Goal: Task Accomplishment & Management: Manage account settings

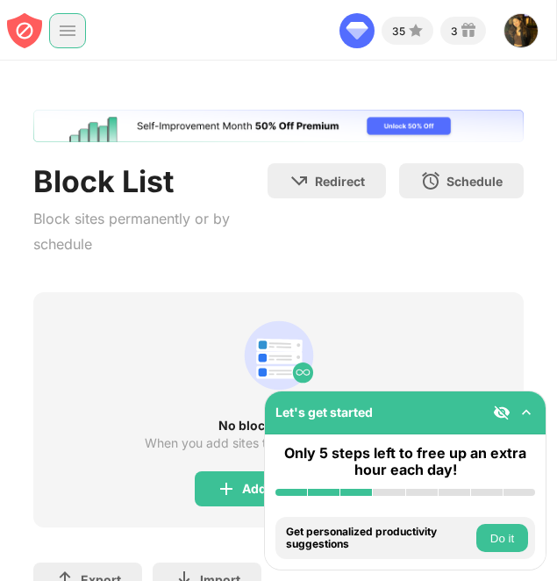
click at [66, 32] on img at bounding box center [68, 31] width 18 height 18
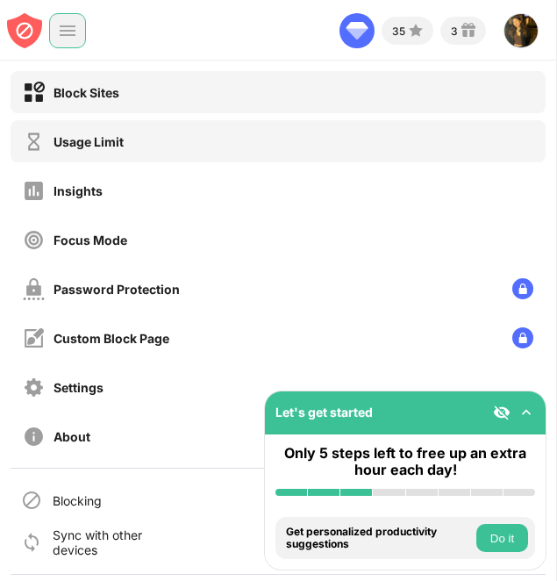
click at [104, 146] on div "Usage Limit" at bounding box center [89, 141] width 70 height 15
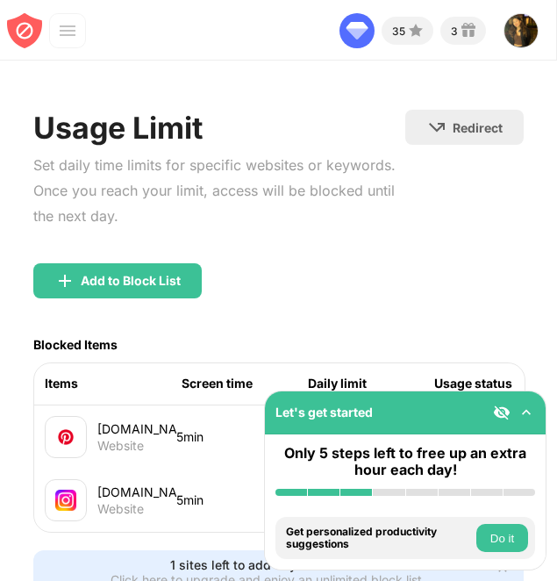
scroll to position [115, 0]
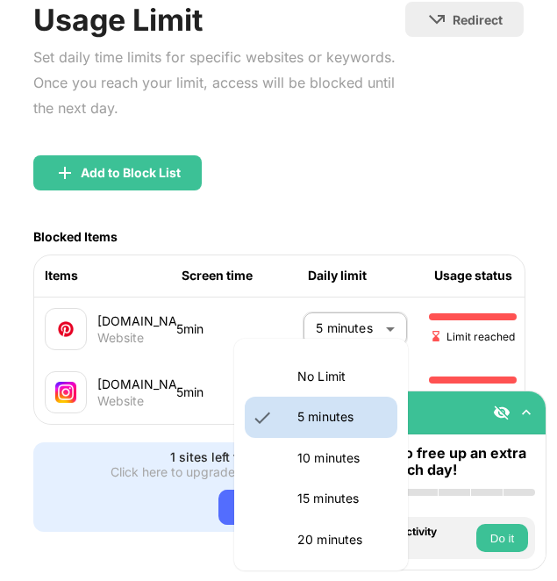
click at [352, 369] on body "Let's get started Only 5 steps left to free up an extra hour each day! Install …" at bounding box center [278, 290] width 557 height 581
click at [337, 453] on p "10 minutes" at bounding box center [343, 458] width 90 height 19
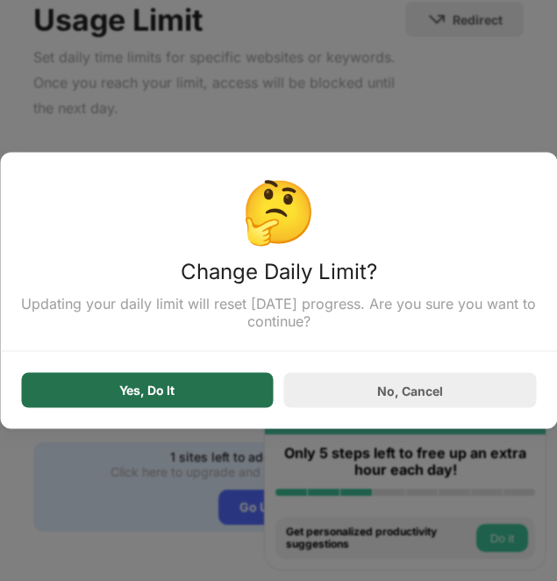
click at [159, 390] on div "Yes, Do It" at bounding box center [146, 391] width 55 height 14
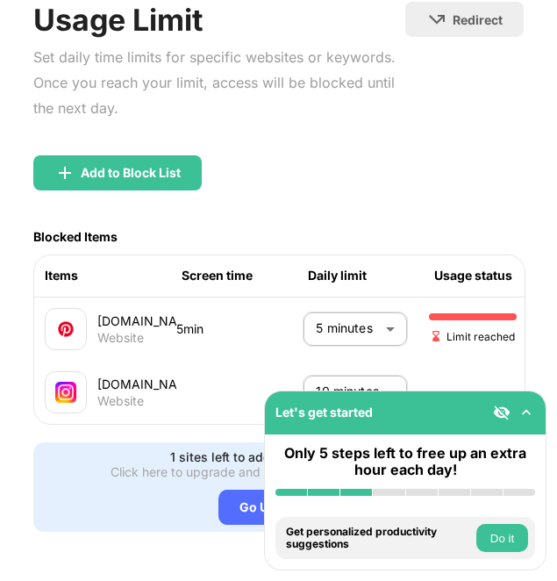
click at [320, 391] on div "Let's get started Only 5 steps left to free up an extra hour each day! Install …" at bounding box center [405, 481] width 283 height 180
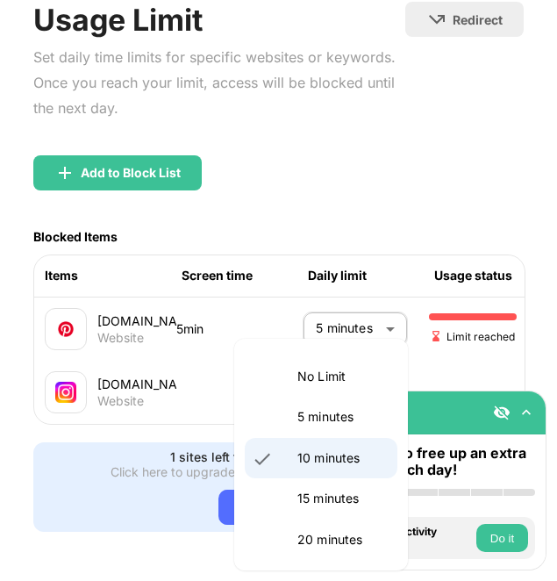
click at [320, 379] on body "Let's get started Only 5 steps left to free up an extra hour each day! Install …" at bounding box center [278, 290] width 557 height 581
click at [321, 414] on p "5 minutes" at bounding box center [343, 416] width 90 height 19
type input "*"
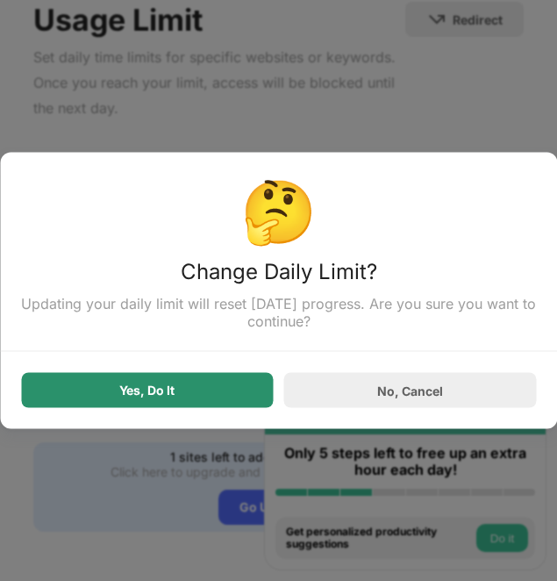
click at [206, 388] on div "Yes, Do It" at bounding box center [147, 390] width 253 height 35
